Goal: Ask a question

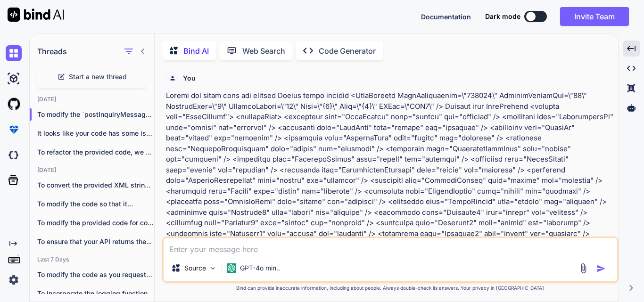
click at [208, 255] on div "Source GPT-4o min.." at bounding box center [390, 260] width 457 height 46
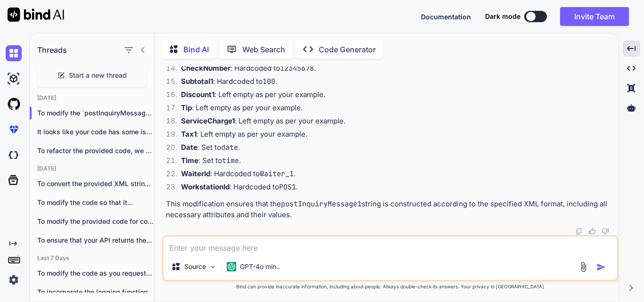
click at [199, 245] on textarea at bounding box center [391, 245] width 454 height 17
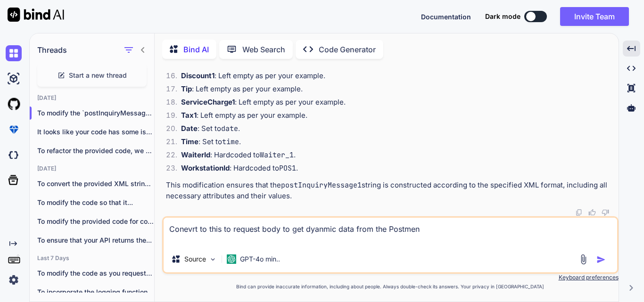
paste textarea "string postInquiryMessage = string.Format("\x02" + "<PostRequest PostInformatio…"
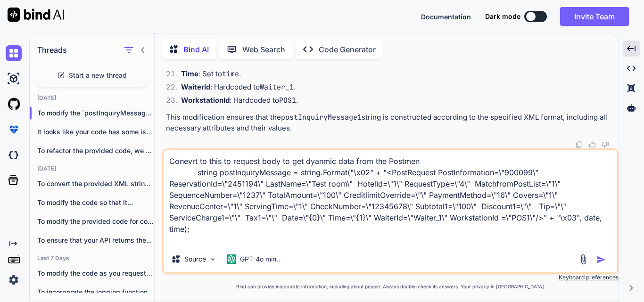
paste textarea "static string SendToTcpServerPostDataInquiry() { // Get the current date and ti…"
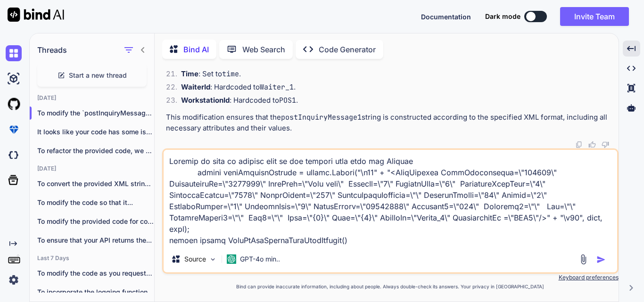
scroll to position [2107, 0]
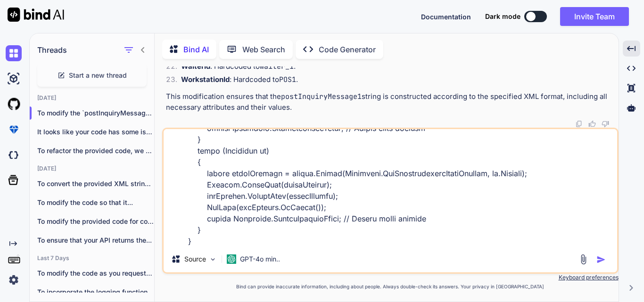
type textarea "Conevrt to this to request body to get dyanmic data from the Postmen string pos…"
click at [603, 260] on img "button" at bounding box center [601, 259] width 9 height 9
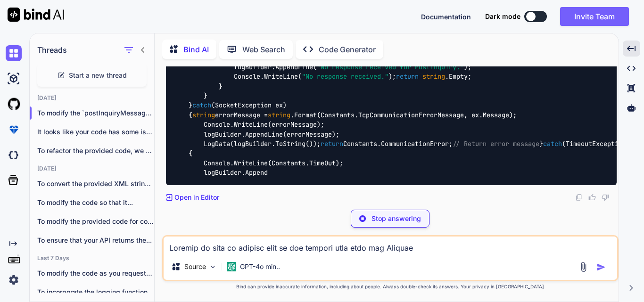
scroll to position [13883, 0]
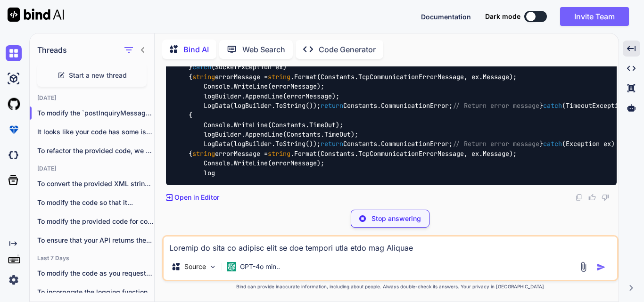
click at [220, 251] on textarea at bounding box center [391, 245] width 454 height 17
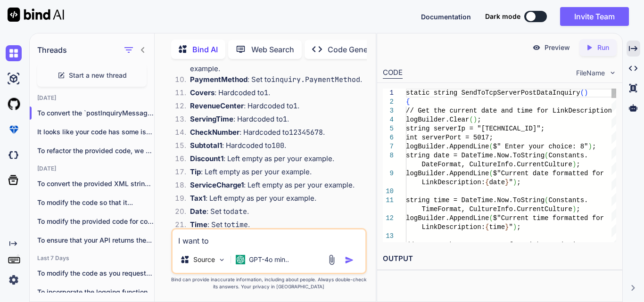
scroll to position [20316, 0]
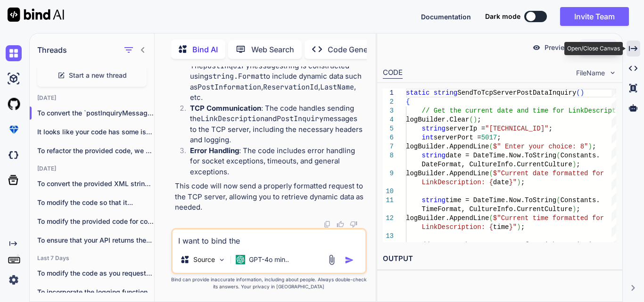
click at [629, 48] on icon "Created with Pixso." at bounding box center [633, 48] width 8 height 8
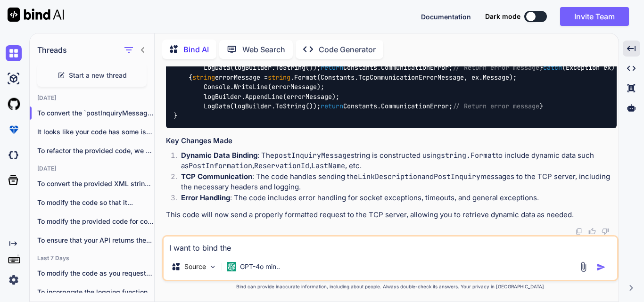
click at [253, 246] on textarea "I want to bind the" at bounding box center [391, 245] width 454 height 17
drag, startPoint x: 201, startPoint y: 118, endPoint x: 274, endPoint y: 224, distance: 128.6
copy code ""900099" , // PostInformation "2451194" , // ReservationId "Test room" , // Las…"
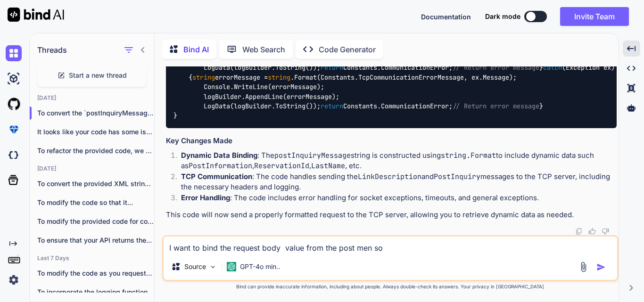
click at [427, 253] on textarea "I want to bind the request body value from the post men so" at bounding box center [391, 245] width 454 height 17
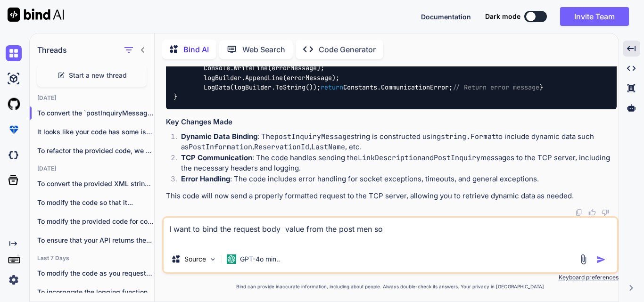
paste textarea ""900099", // PostInformation "2451194", // ReservationId "Test room", // LastNa…"
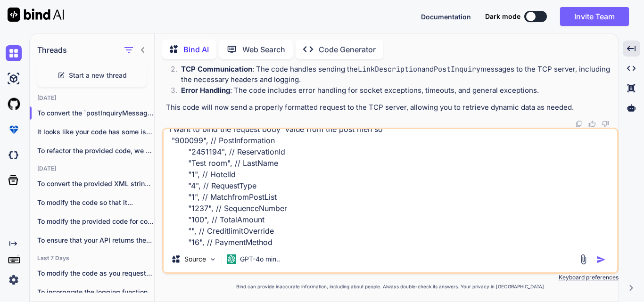
scroll to position [0, 0]
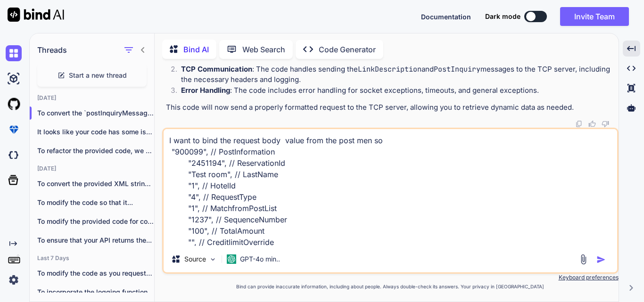
click at [407, 145] on textarea "I want to bind the request body value from the post men so "900099", // PostInf…" at bounding box center [391, 187] width 454 height 117
type textarea "I want to bind the request body value from the post men so do not give the stat…"
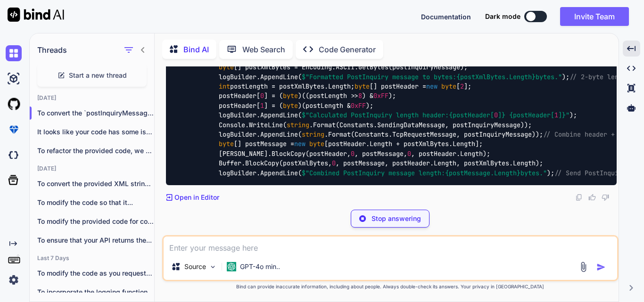
scroll to position [16785, 0]
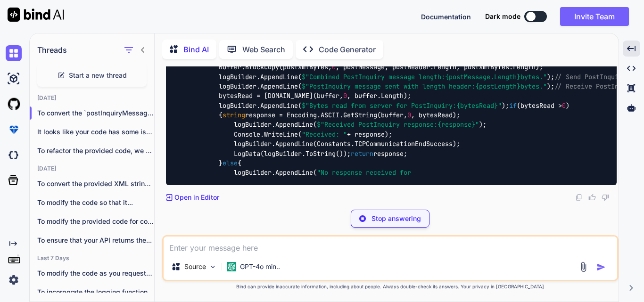
click at [197, 252] on textarea at bounding box center [391, 245] width 454 height 17
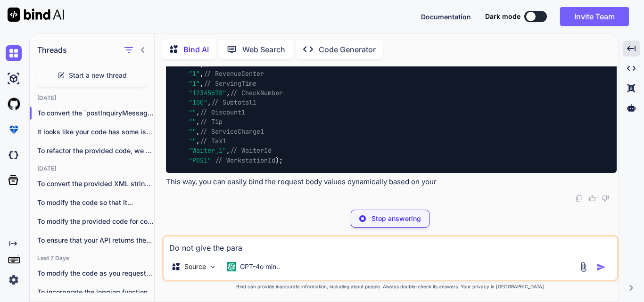
scroll to position [23375, 0]
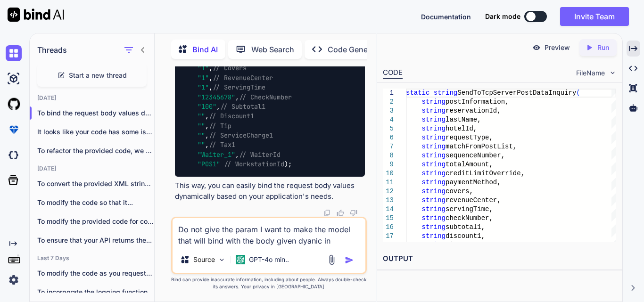
type textarea "Do not give the param I want to make the model that will bind with the body giv…"
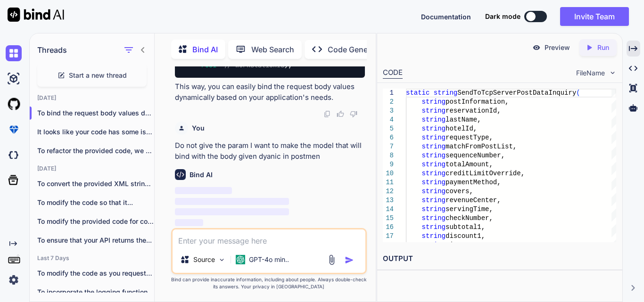
scroll to position [24384, 0]
click at [634, 47] on icon "Created with Pixso." at bounding box center [633, 48] width 8 height 8
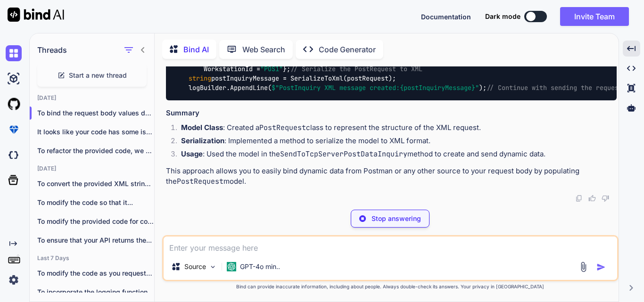
scroll to position [25768, 0]
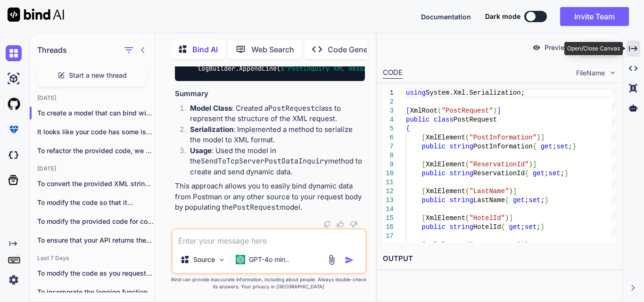
click at [634, 45] on icon "Created with Pixso." at bounding box center [633, 48] width 8 height 8
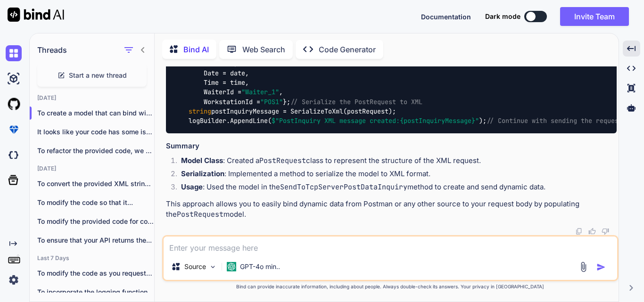
scroll to position [18897, 0]
